Goal: Information Seeking & Learning: Learn about a topic

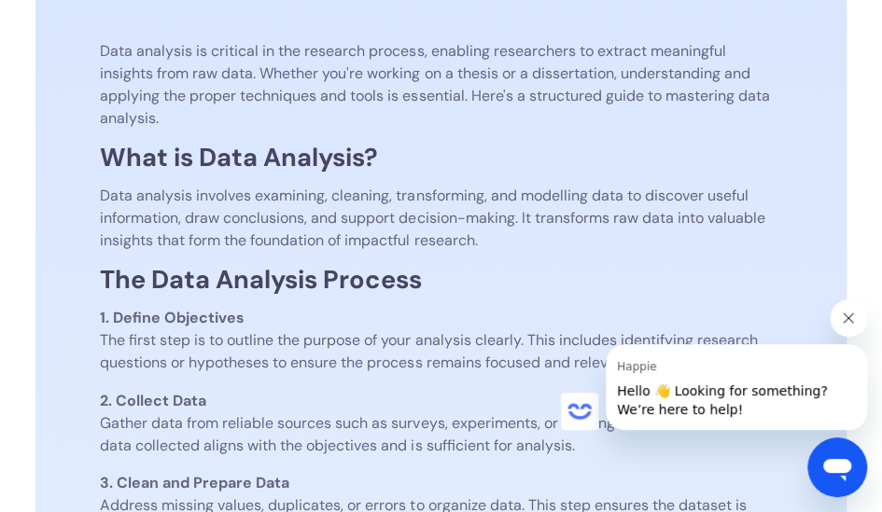
click at [847, 319] on icon "Close message from Happie" at bounding box center [848, 318] width 9 height 9
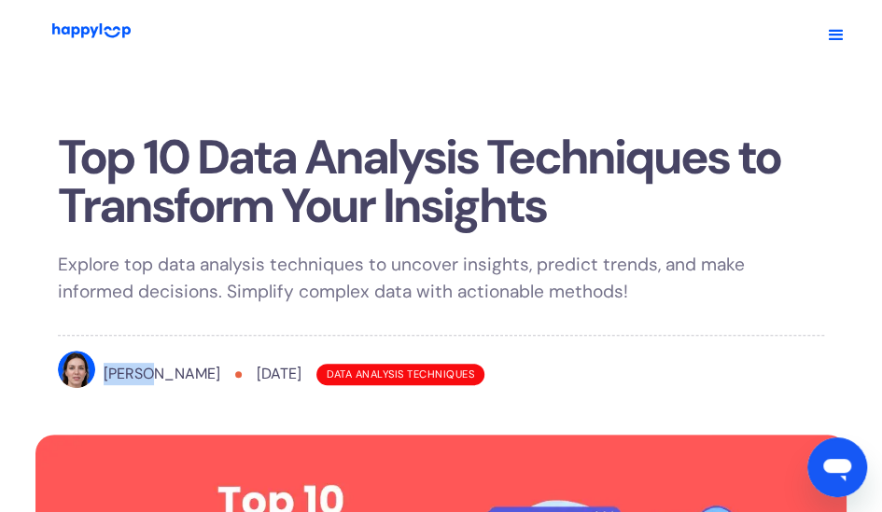
drag, startPoint x: 108, startPoint y: 371, endPoint x: 145, endPoint y: 372, distance: 36.4
click at [145, 372] on div "[PERSON_NAME]" at bounding box center [162, 374] width 117 height 22
copy div "Ariana"
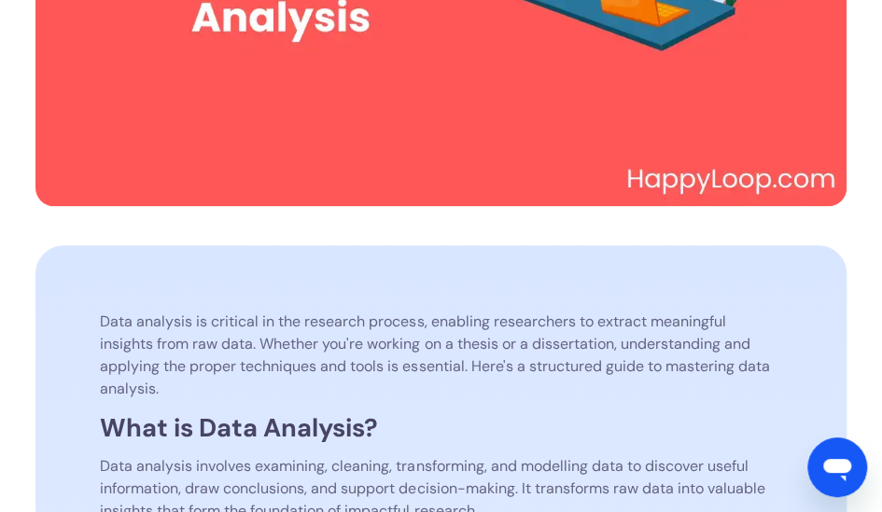
scroll to position [747, 0]
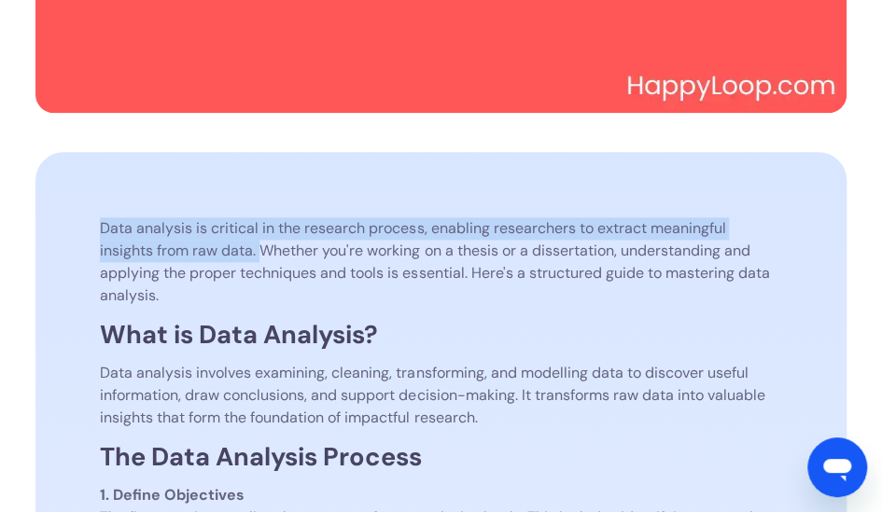
drag, startPoint x: 102, startPoint y: 228, endPoint x: 265, endPoint y: 252, distance: 165.1
click at [265, 252] on p "Data analysis is critical in the research process, enabling researchers to extr…" at bounding box center [440, 262] width 681 height 90
copy p "Data analysis is critical in the research process, enabling researchers to extr…"
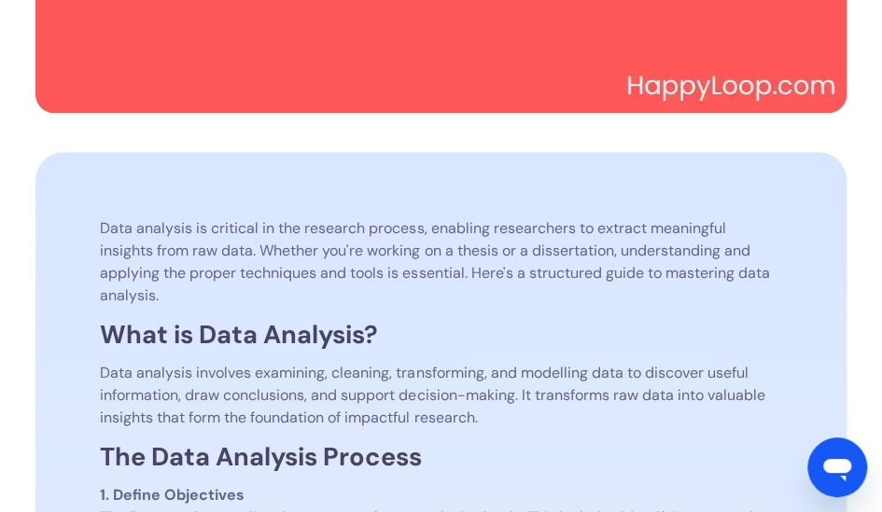
click at [705, 299] on p "Data analysis is critical in the research process, enabling researchers to extr…" at bounding box center [440, 262] width 681 height 90
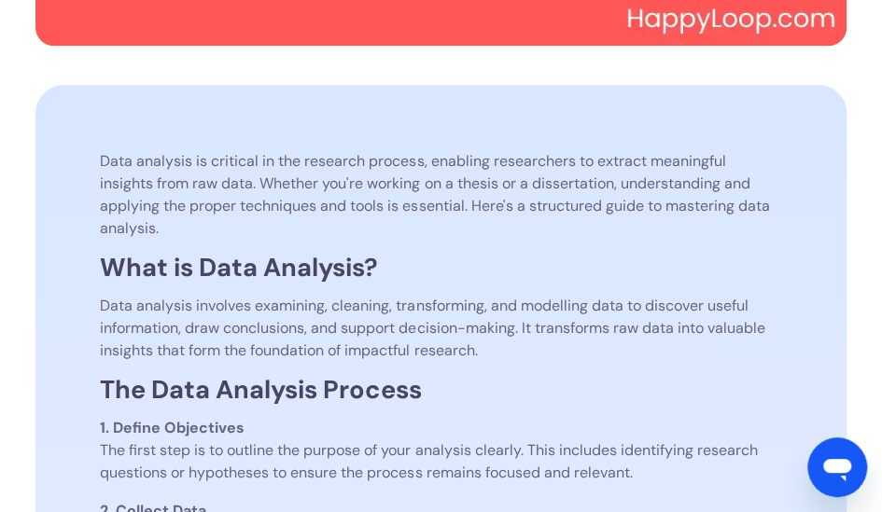
scroll to position [840, 0]
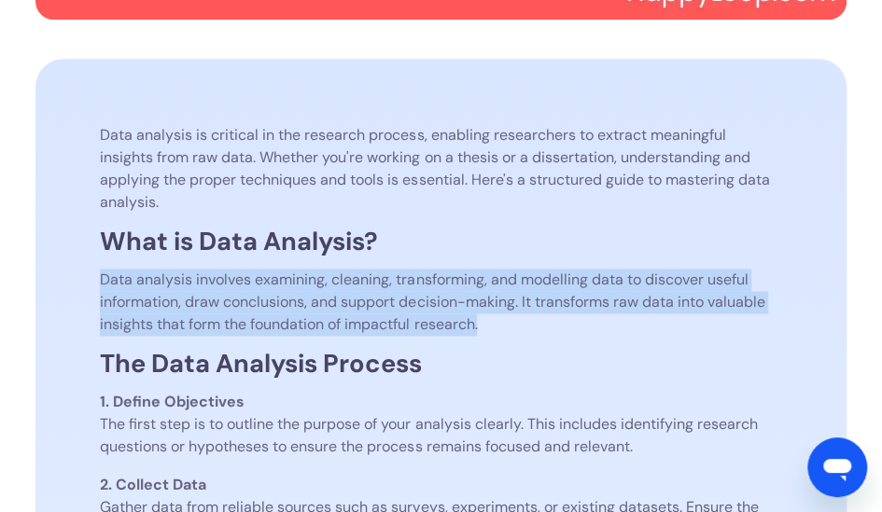
drag, startPoint x: 101, startPoint y: 281, endPoint x: 529, endPoint y: 323, distance: 430.5
click at [529, 323] on p "Data analysis involves examining, cleaning, transforming, and modelling data to…" at bounding box center [440, 302] width 681 height 67
copy p "Data analysis involves examining, cleaning, transforming, and modelling data to…"
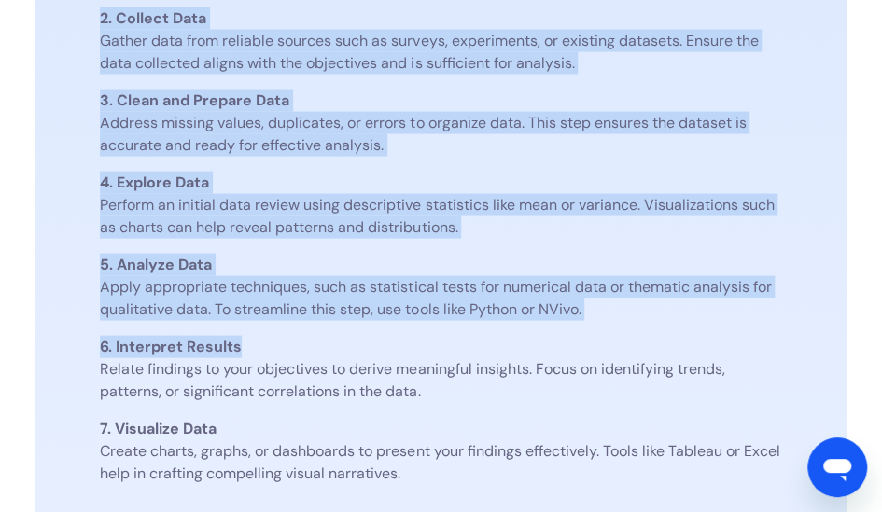
scroll to position [1493, 0]
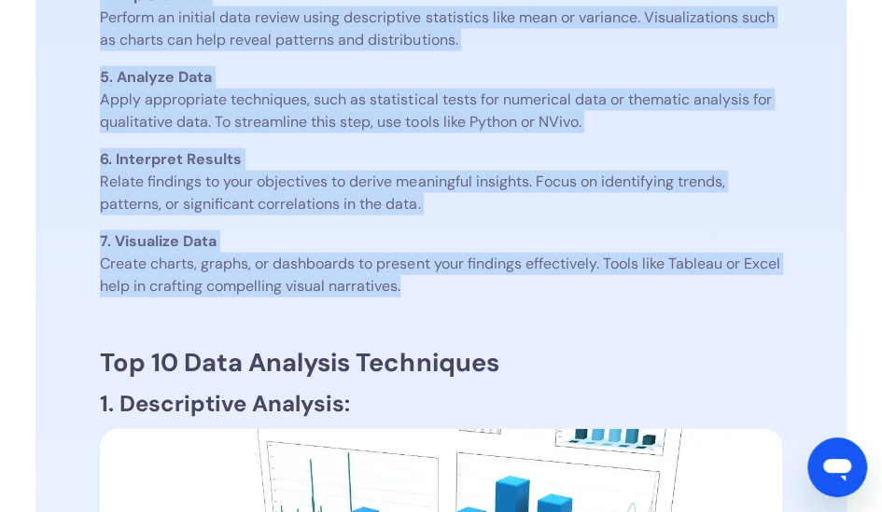
drag, startPoint x: 101, startPoint y: 79, endPoint x: 480, endPoint y: 297, distance: 436.9
copy div "The Data Analysis Process 1. Define Objectives The first step is to outline the…"
